Goal: Book appointment/travel/reservation

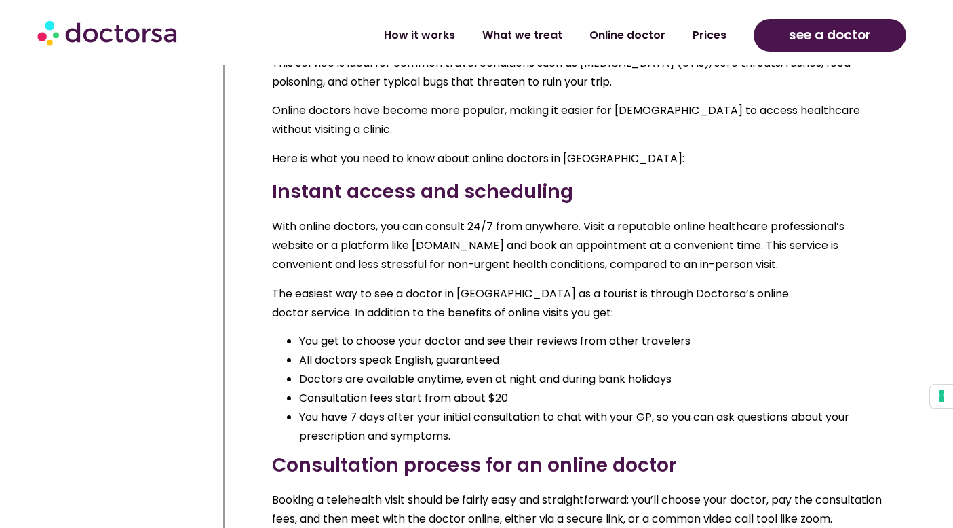
scroll to position [1862, 0]
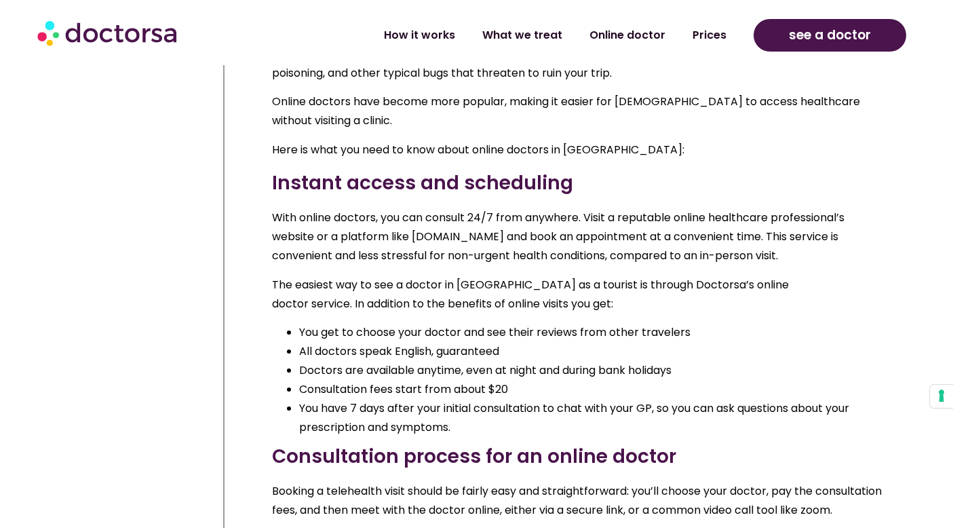
click at [329, 366] on li "Doctors are available anytime, even at night and during bank holidays" at bounding box center [590, 370] width 583 height 19
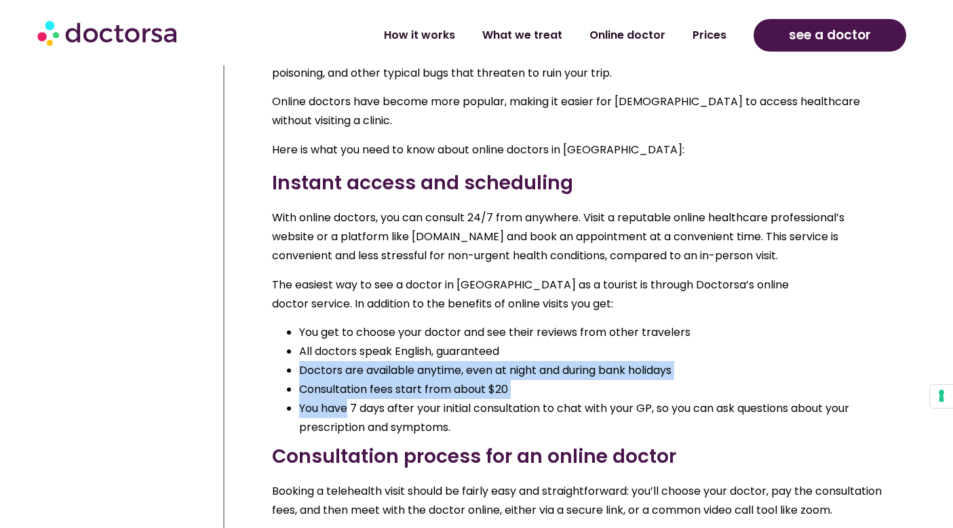
drag, startPoint x: 329, startPoint y: 366, endPoint x: 341, endPoint y: 408, distance: 43.8
click at [342, 408] on ul "You get to choose your doctor and see their reviews from other travelers All do…" at bounding box center [577, 380] width 610 height 114
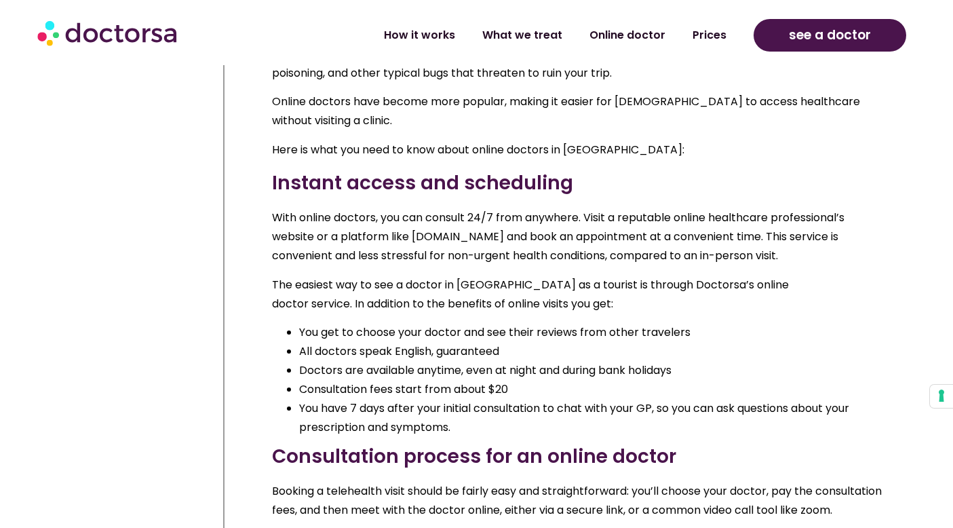
click at [343, 408] on li "You have 7 days after your initial consultation to chat with your GP, so you ca…" at bounding box center [590, 418] width 583 height 38
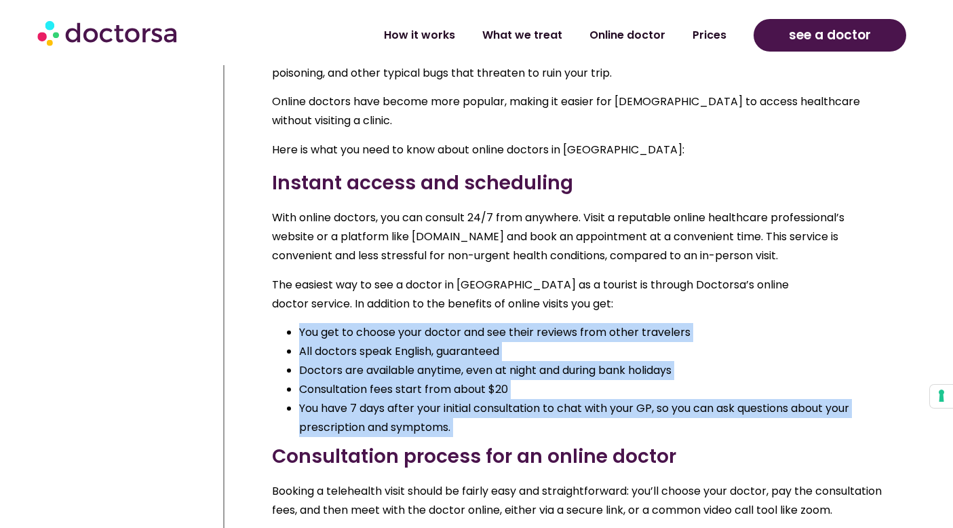
drag, startPoint x: 343, startPoint y: 408, endPoint x: 307, endPoint y: 319, distance: 95.2
click at [309, 323] on ul "You get to choose your doctor and see their reviews from other travelers All do…" at bounding box center [577, 380] width 610 height 114
click at [307, 323] on li "You get to choose your doctor and see their reviews from other travelers" at bounding box center [590, 332] width 583 height 19
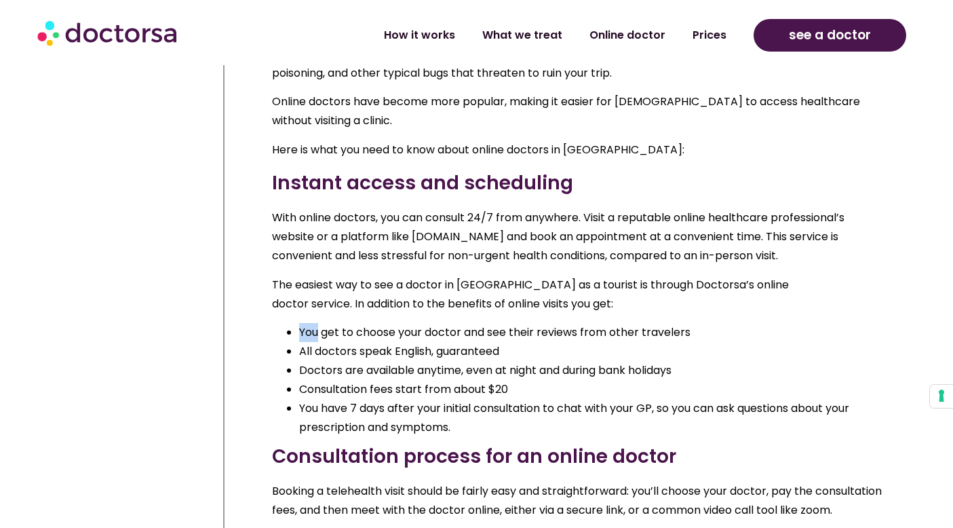
click at [307, 323] on li "You get to choose your doctor and see their reviews from other travelers" at bounding box center [590, 332] width 583 height 19
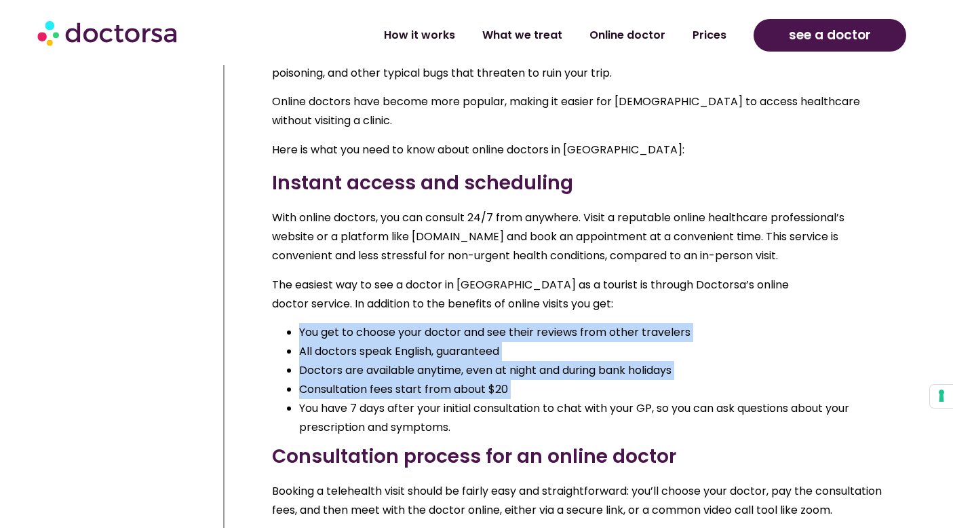
drag, startPoint x: 307, startPoint y: 319, endPoint x: 345, endPoint y: 385, distance: 75.0
click at [345, 385] on ul "You get to choose your doctor and see their reviews from other travelers All do…" at bounding box center [577, 380] width 610 height 114
click at [343, 383] on li "Consultation fees start from about $20" at bounding box center [590, 389] width 583 height 19
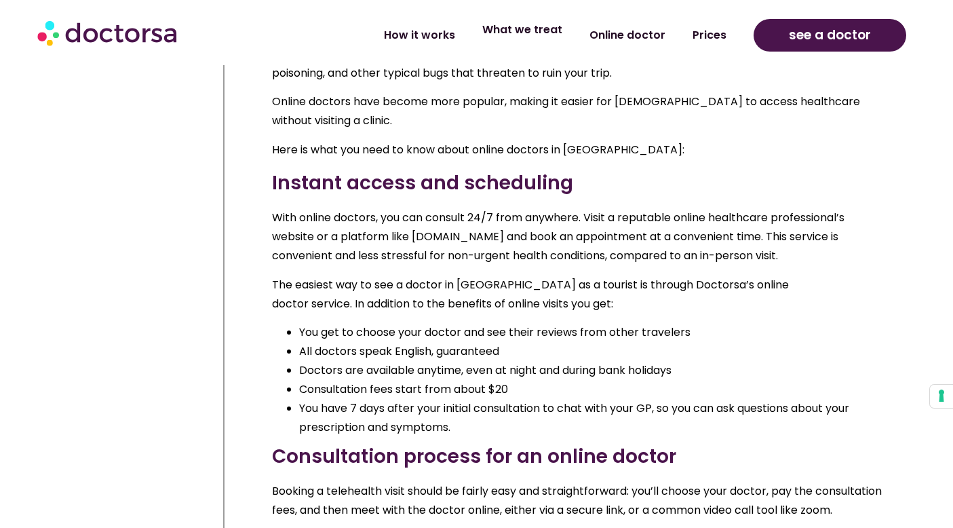
click at [533, 33] on link "What we treat" at bounding box center [522, 29] width 107 height 31
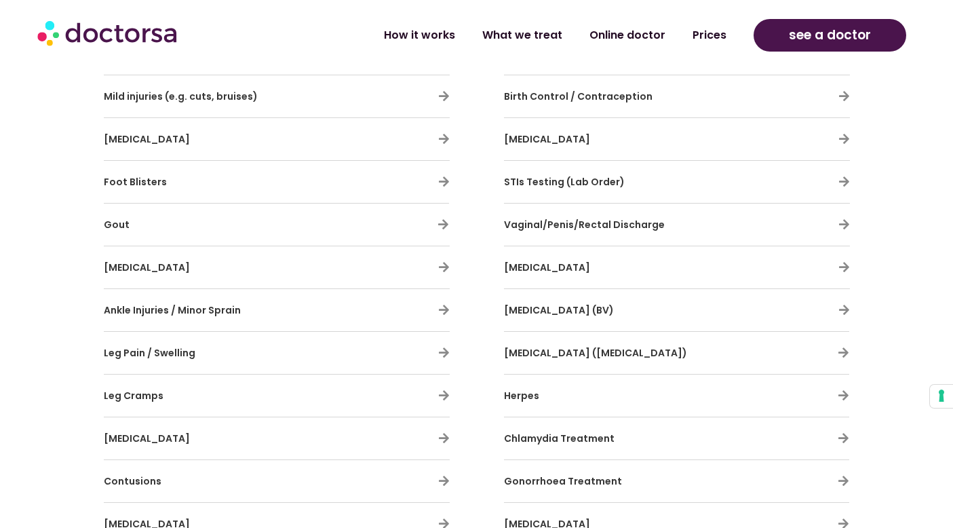
scroll to position [2659, 0]
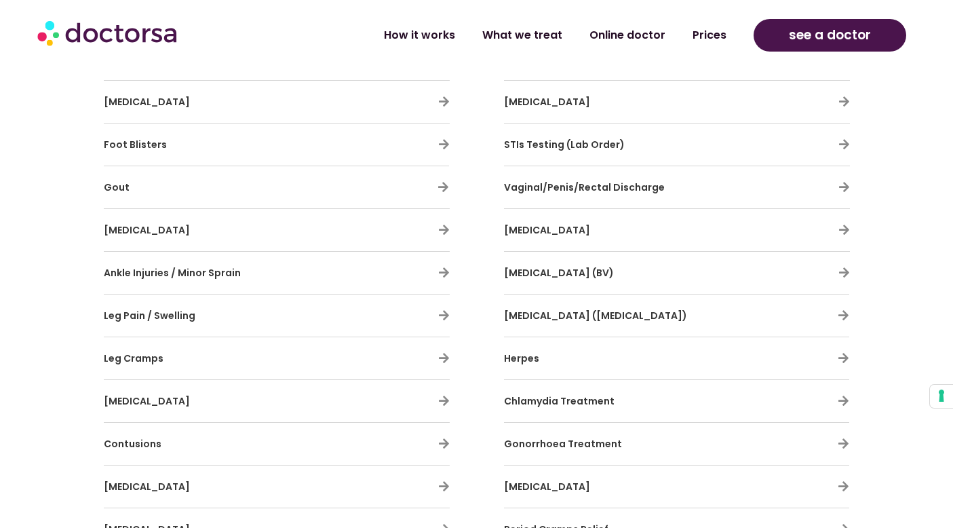
click at [562, 100] on span "Menstrual problems" at bounding box center [547, 102] width 86 height 14
click at [844, 99] on icon at bounding box center [844, 102] width 12 height 12
click at [841, 102] on icon at bounding box center [844, 102] width 12 height 12
click at [806, 106] on div "Menstrual problems" at bounding box center [677, 101] width 346 height 28
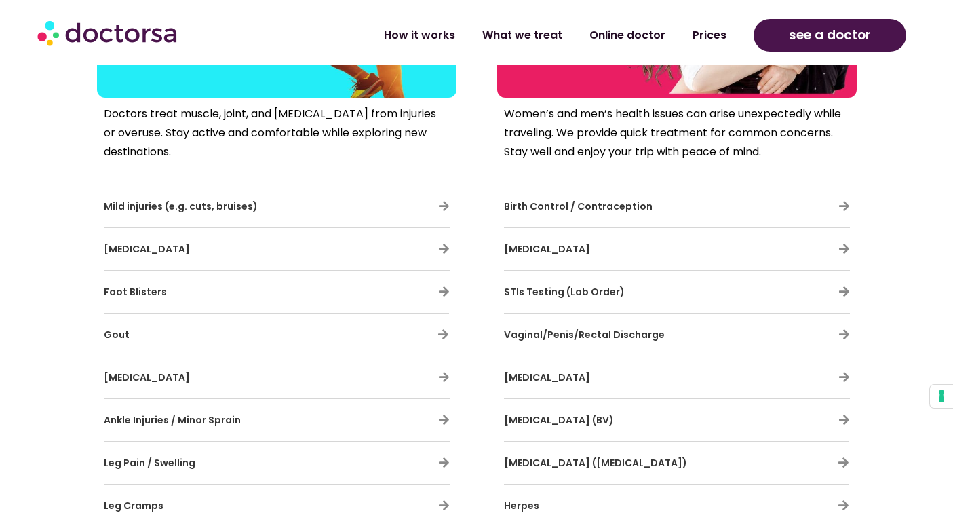
scroll to position [1444, 0]
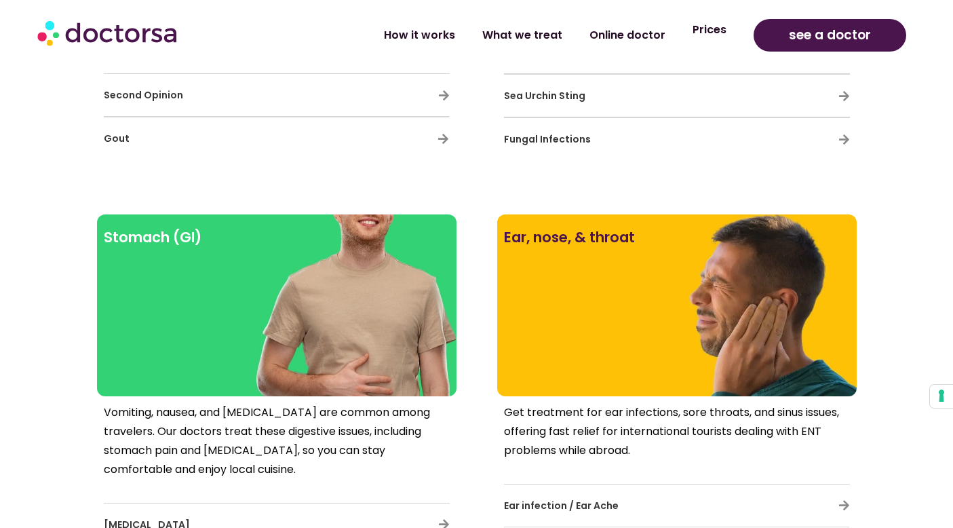
click at [722, 35] on link "Prices" at bounding box center [709, 29] width 61 height 31
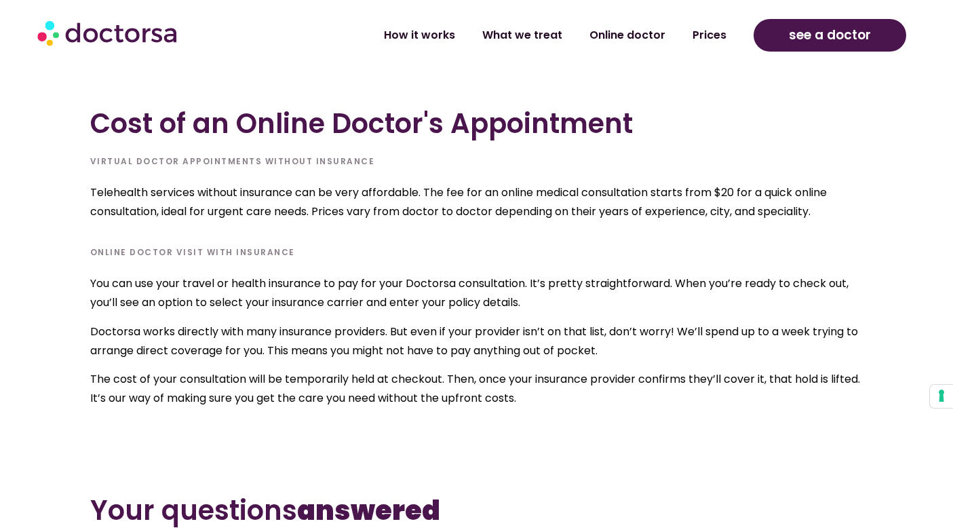
scroll to position [4482, 0]
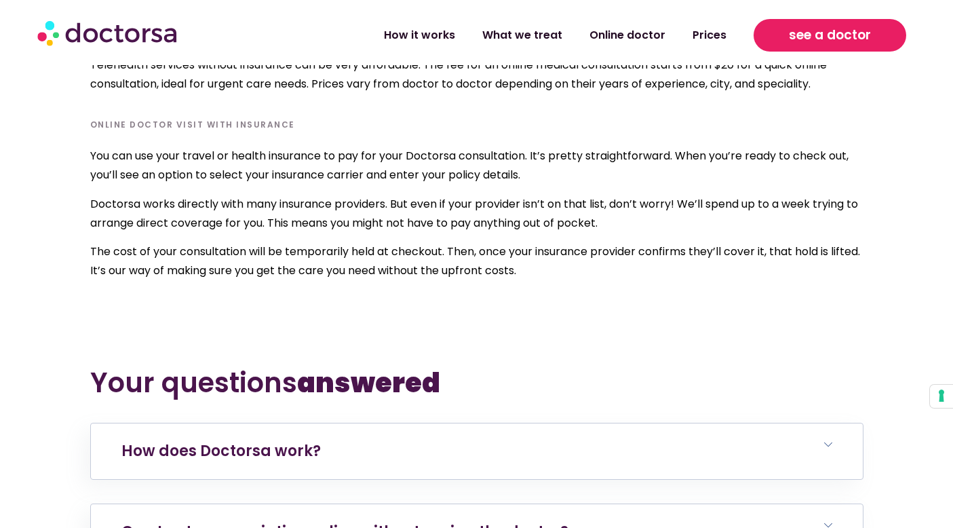
click at [839, 42] on span "see a doctor" at bounding box center [830, 35] width 82 height 22
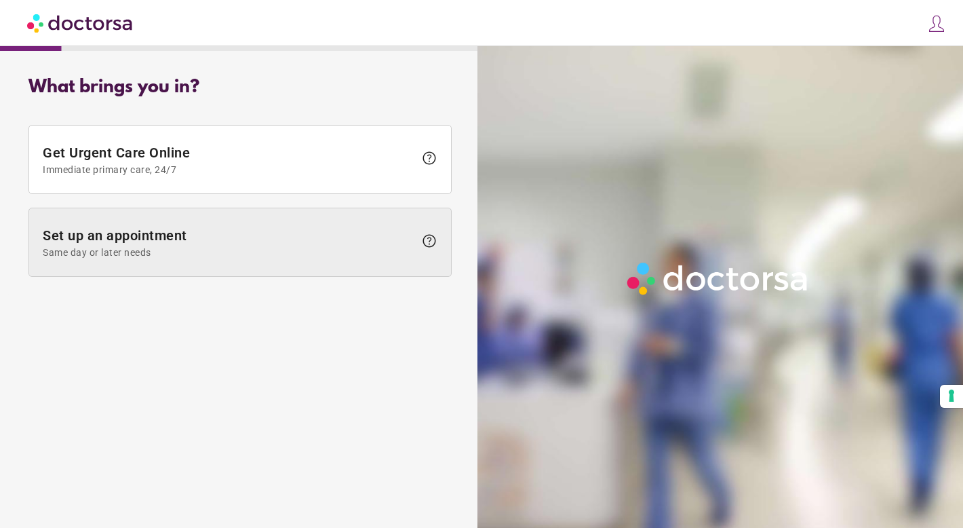
click at [283, 227] on span "Set up an appointment Same day or later needs" at bounding box center [229, 242] width 372 height 31
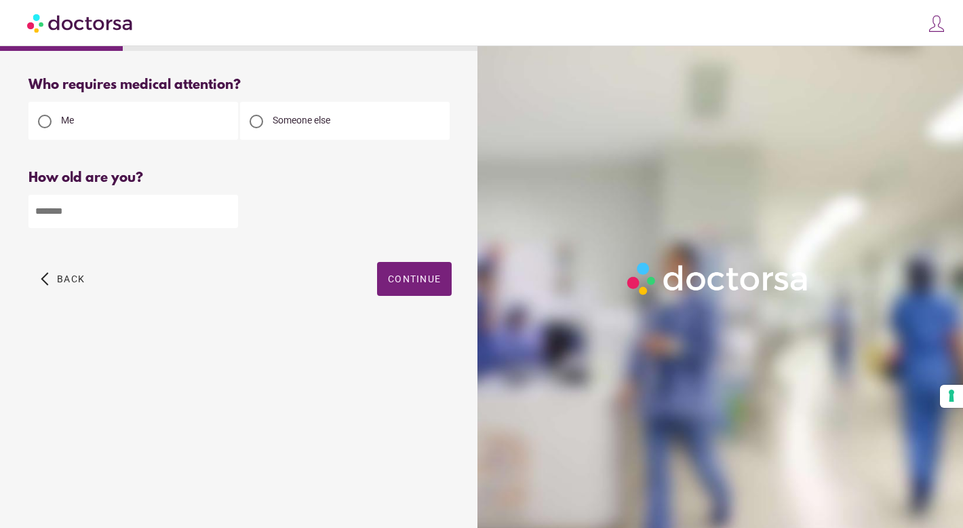
click at [174, 208] on input "number" at bounding box center [133, 211] width 210 height 33
type input "**"
click at [418, 293] on span "button" at bounding box center [414, 279] width 75 height 34
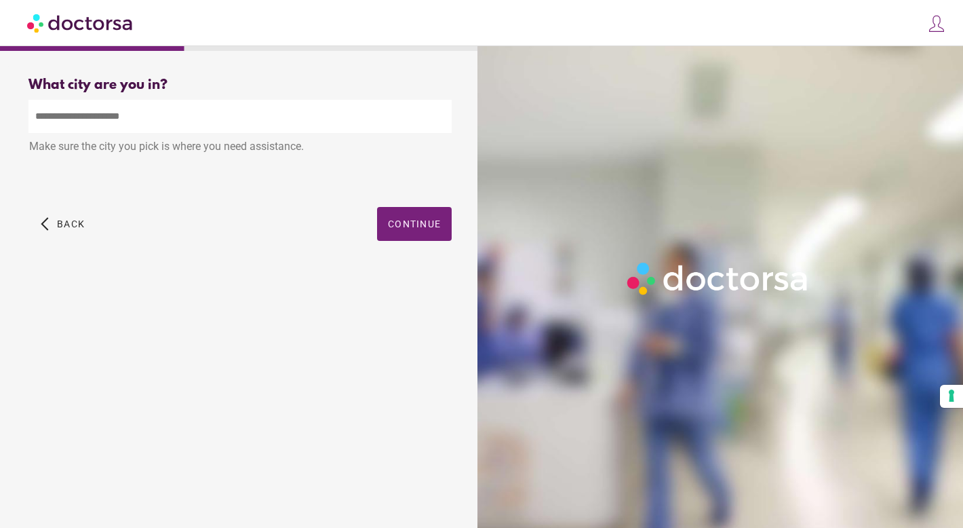
click at [287, 119] on input "text" at bounding box center [239, 116] width 423 height 33
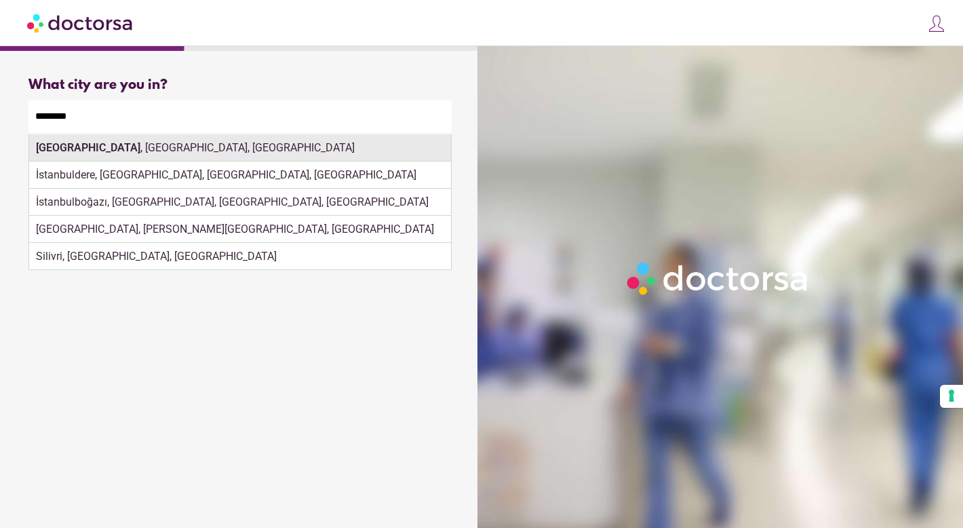
click at [282, 153] on div "Istanbul , İstanbul, Türkiye" at bounding box center [240, 147] width 422 height 27
type input "**********"
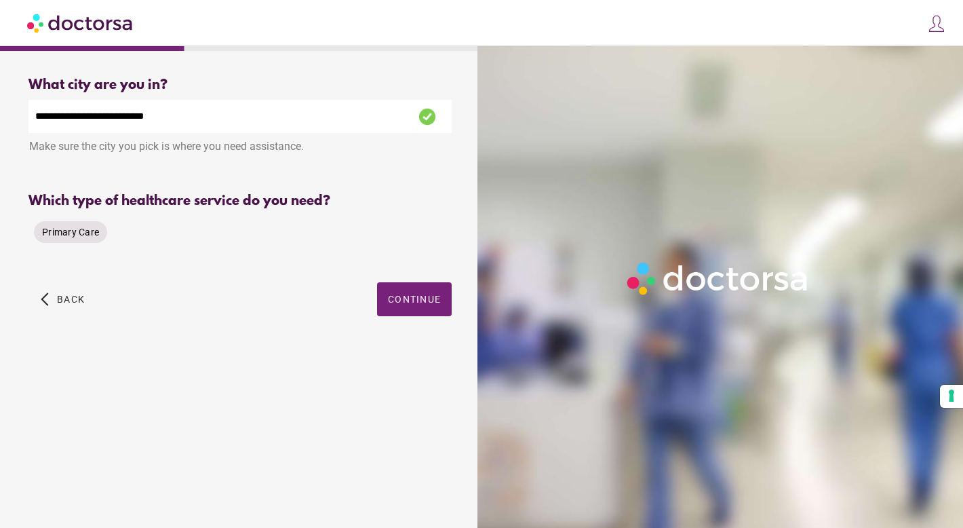
click at [96, 232] on span "Primary Care" at bounding box center [70, 232] width 57 height 11
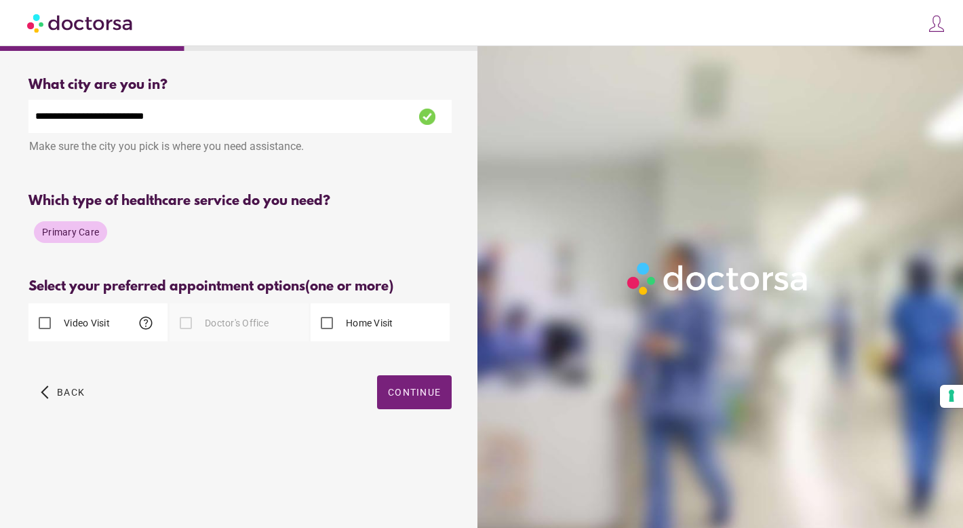
click at [146, 323] on span "help" at bounding box center [146, 323] width 16 height 16
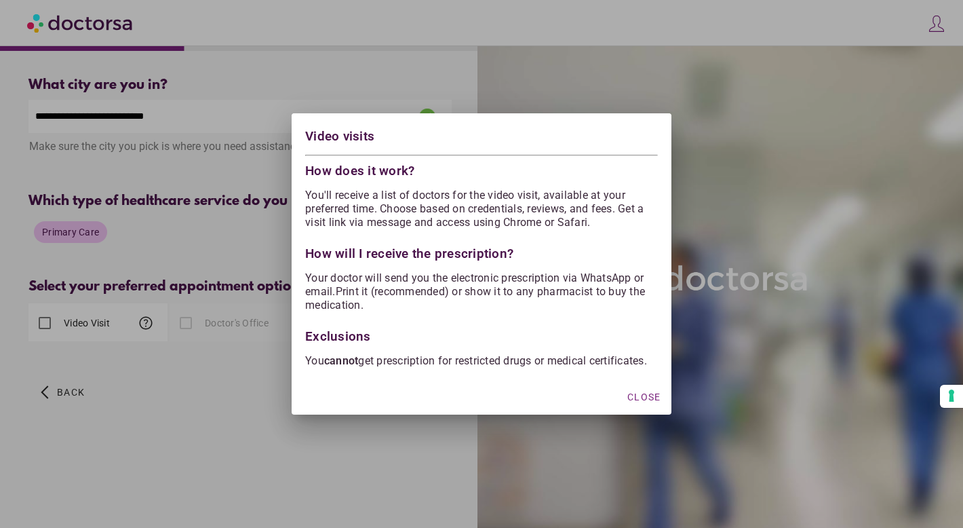
click at [361, 216] on p "You'll receive a list of doctors for the video visit, available at your preferr…" at bounding box center [481, 209] width 353 height 41
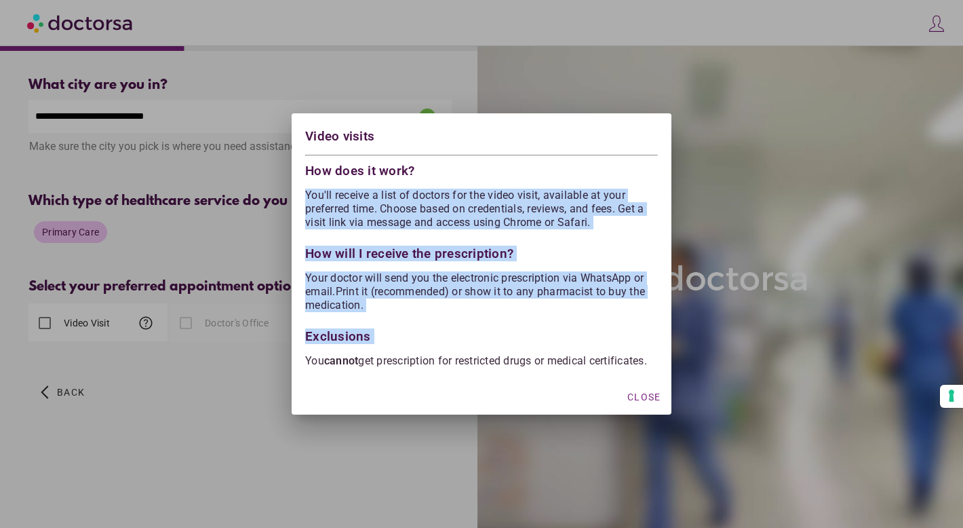
drag, startPoint x: 361, startPoint y: 216, endPoint x: 372, endPoint y: 317, distance: 102.4
click at [373, 319] on div "Video visits How does it work? You'll receive a list of doctors for the video v…" at bounding box center [482, 245] width 380 height 264
click at [372, 323] on div "Exclusions" at bounding box center [481, 333] width 353 height 20
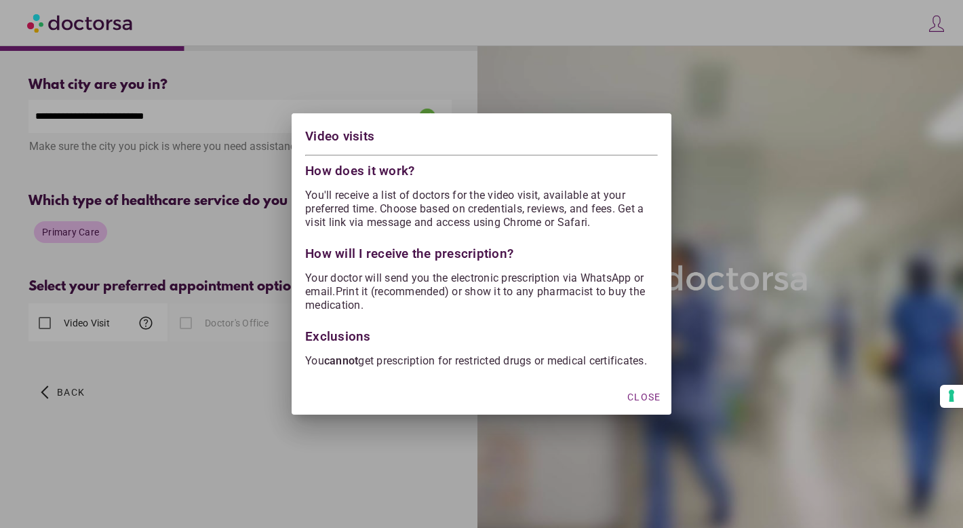
click at [377, 354] on p "You cannot get prescription for restricted drugs or medical certificates." at bounding box center [481, 361] width 353 height 14
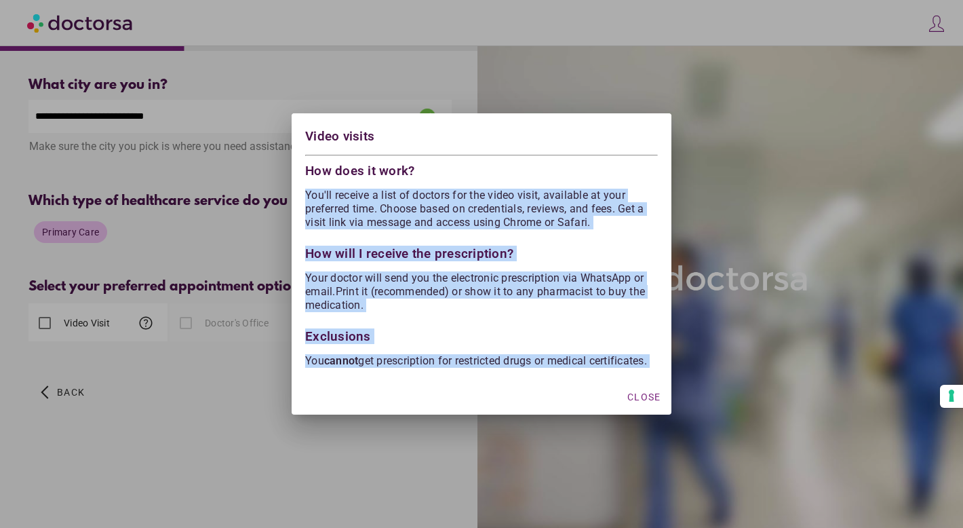
drag, startPoint x: 377, startPoint y: 348, endPoint x: 365, endPoint y: 184, distance: 164.6
click at [366, 184] on div "Video visits How does it work? You'll receive a list of doctors for the video v…" at bounding box center [482, 245] width 380 height 264
click at [365, 189] on p "You'll receive a list of doctors for the video visit, available at your preferr…" at bounding box center [481, 209] width 353 height 41
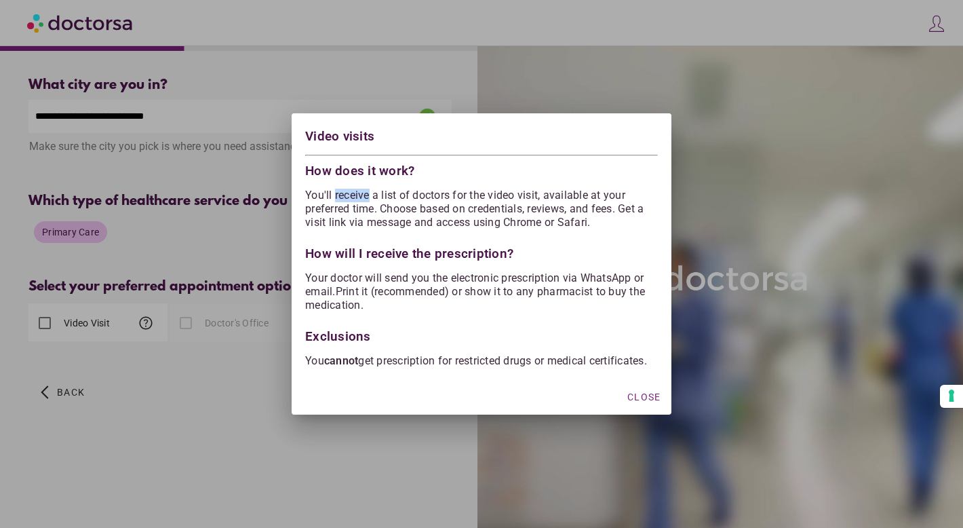
click at [365, 189] on p "You'll receive a list of doctors for the video visit, available at your preferr…" at bounding box center [481, 209] width 353 height 41
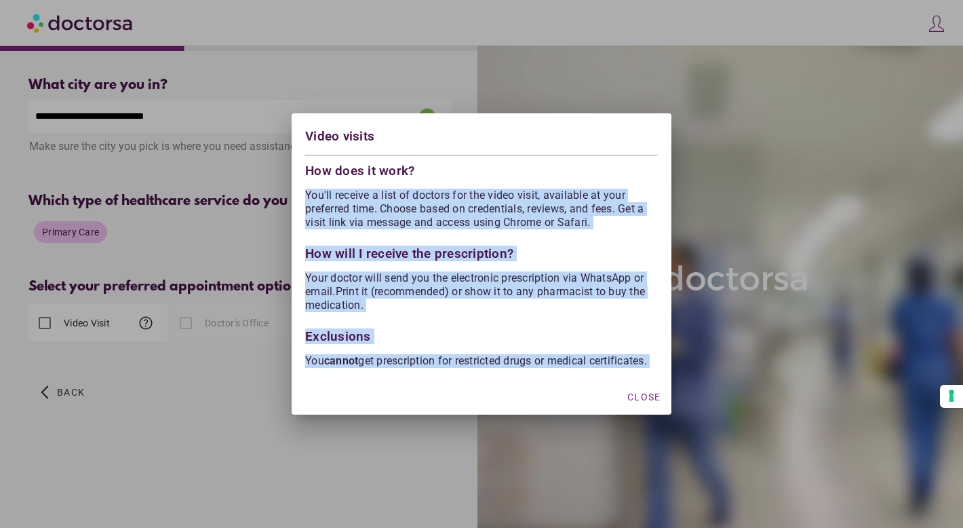
drag, startPoint x: 365, startPoint y: 184, endPoint x: 395, endPoint y: 376, distance: 194.3
click at [397, 373] on div "Video visits How does it work? You'll receive a list of doctors for the video v…" at bounding box center [482, 245] width 380 height 264
click at [395, 376] on div "Video visits How does it work? You'll receive a list of doctors for the video v…" at bounding box center [482, 245] width 380 height 264
click at [359, 210] on body "**********" at bounding box center [481, 264] width 963 height 528
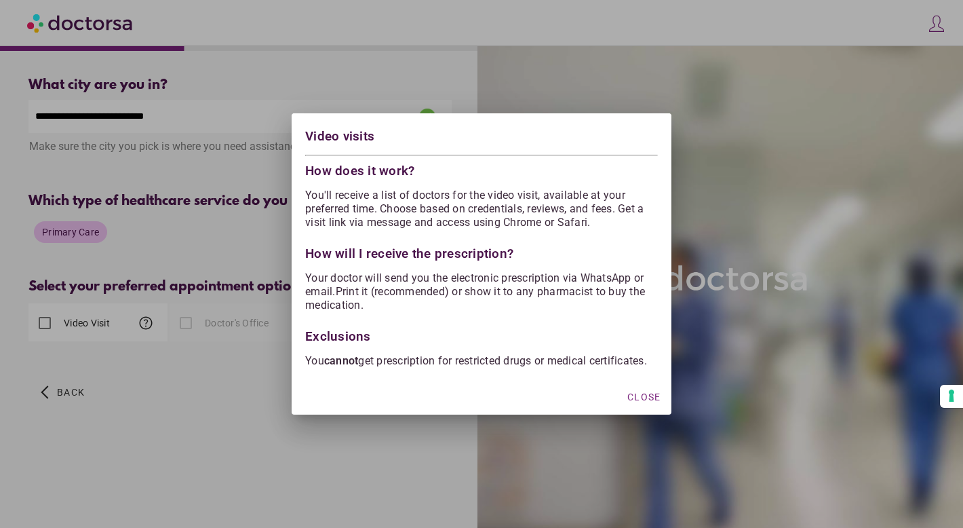
click at [361, 210] on p "You'll receive a list of doctors for the video visit, available at your preferr…" at bounding box center [481, 209] width 353 height 41
click at [636, 402] on span "Close" at bounding box center [643, 396] width 33 height 11
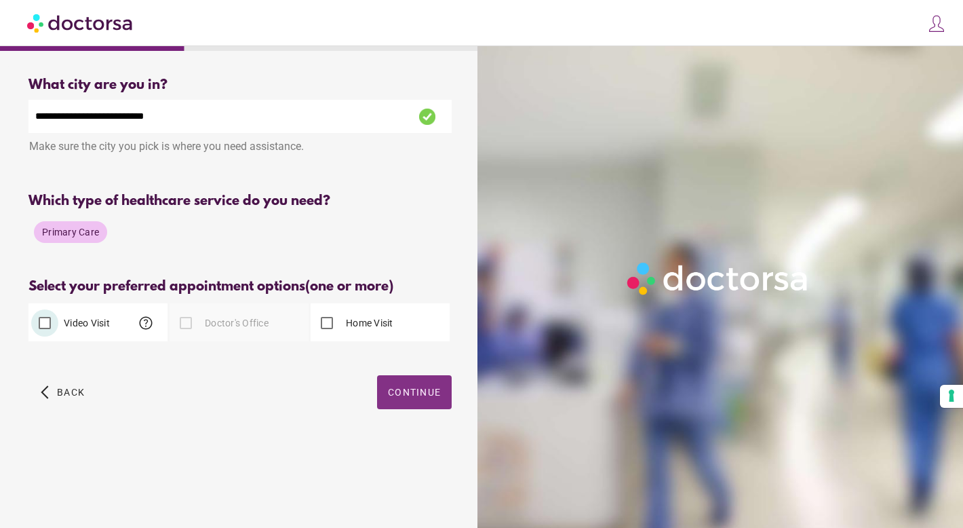
click at [423, 397] on span "Continue" at bounding box center [414, 392] width 53 height 11
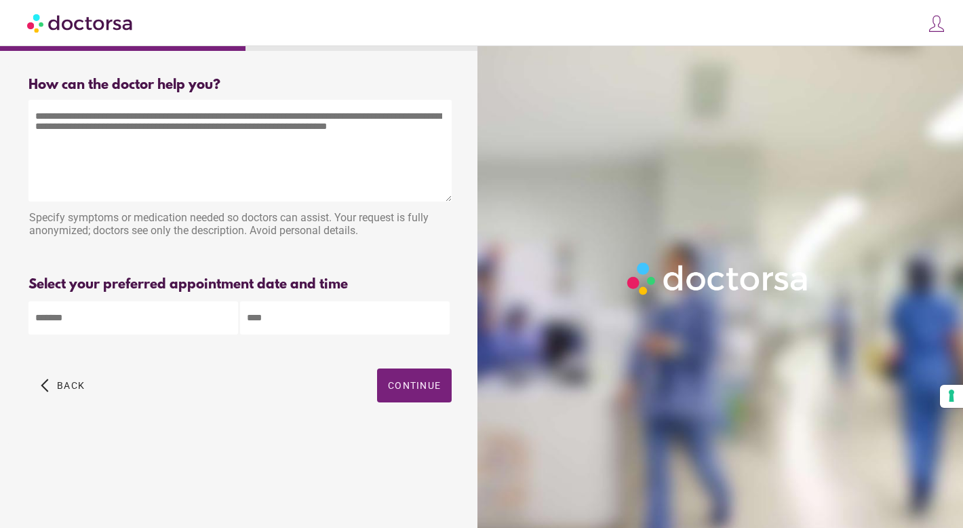
click at [290, 153] on textarea at bounding box center [239, 151] width 423 height 102
click at [213, 317] on body "**********" at bounding box center [481, 264] width 963 height 528
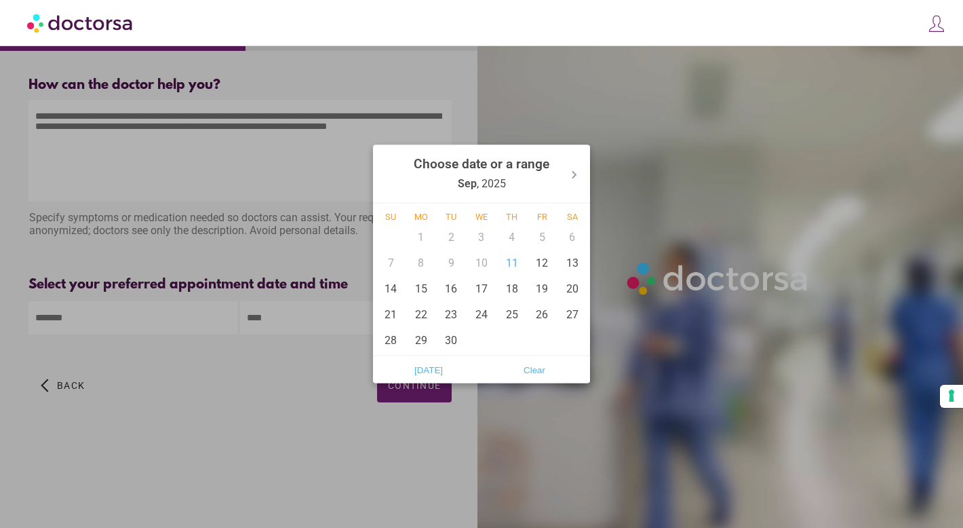
click at [312, 272] on div at bounding box center [481, 264] width 963 height 528
